Goal: Find specific page/section

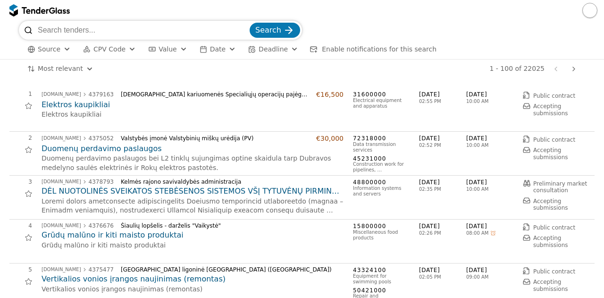
click at [108, 52] on span "CPV Code" at bounding box center [109, 49] width 32 height 8
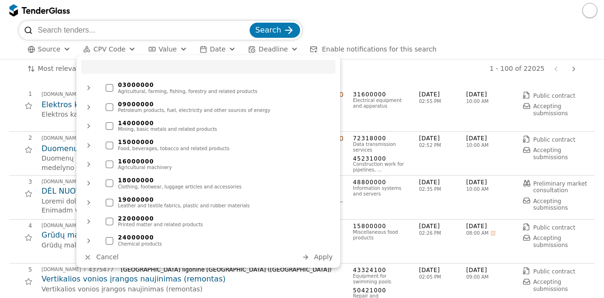
type input "ų"
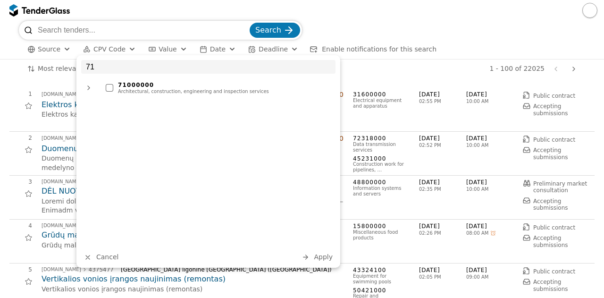
type input "71"
click at [125, 85] on div "71000000" at bounding box center [224, 85] width 213 height 7
click at [320, 257] on span "Apply" at bounding box center [323, 257] width 19 height 8
